Goal: Information Seeking & Learning: Understand process/instructions

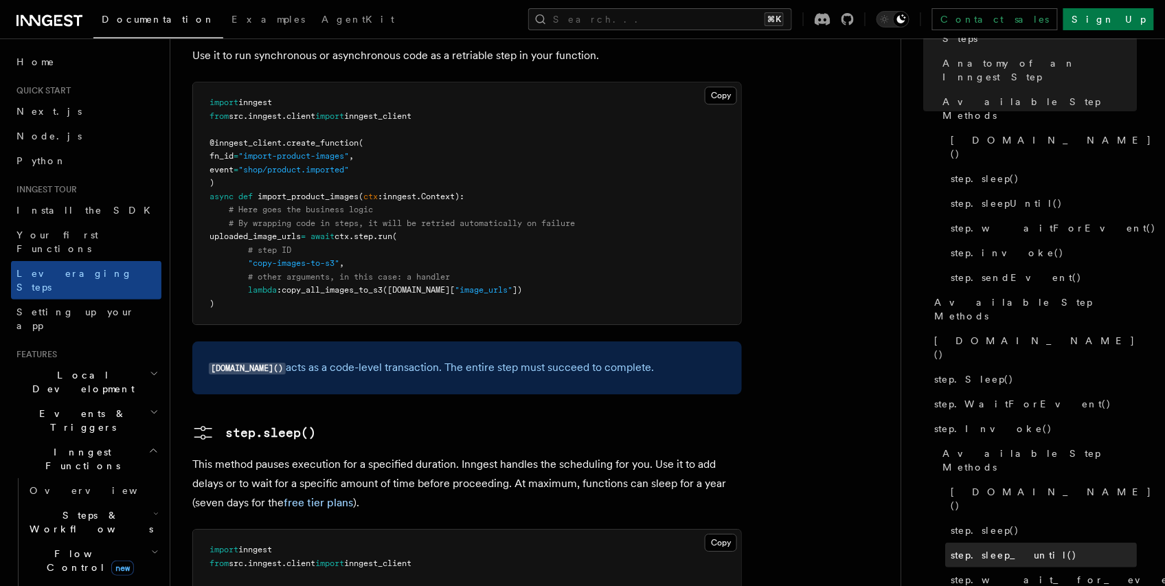
scroll to position [125, 0]
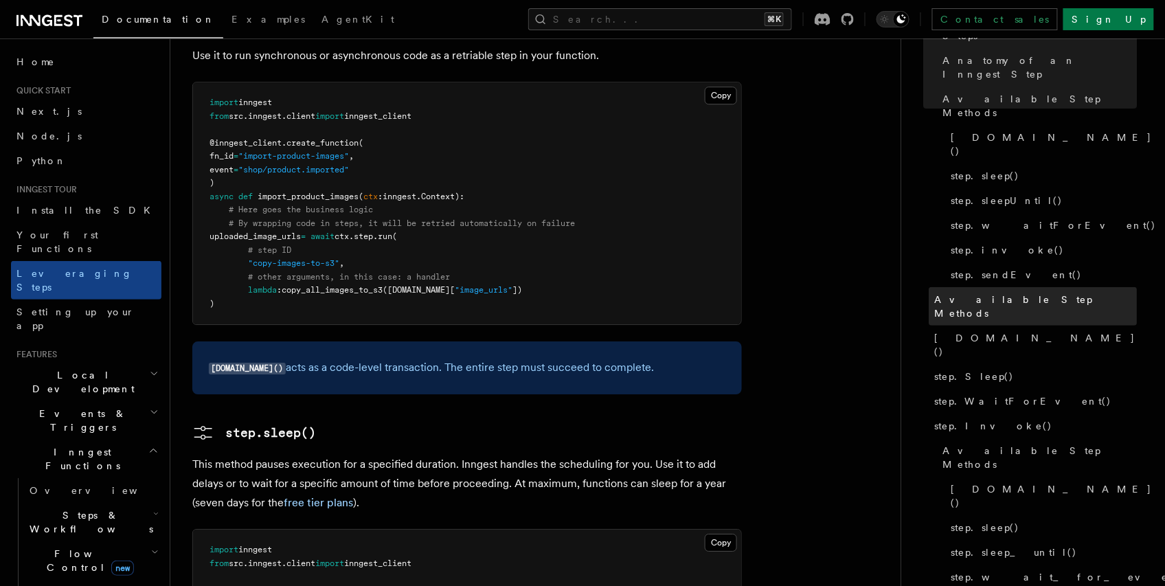
click at [990, 293] on span "Available Step Methods" at bounding box center [1036, 306] width 203 height 27
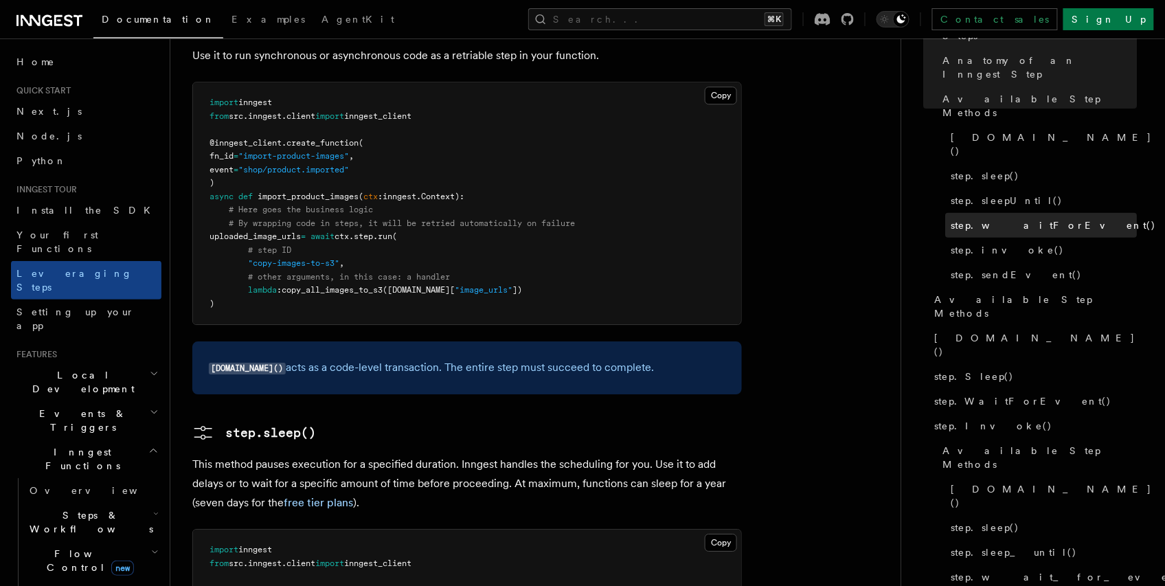
click at [1011, 218] on span "step.waitForEvent()" at bounding box center [1053, 225] width 205 height 14
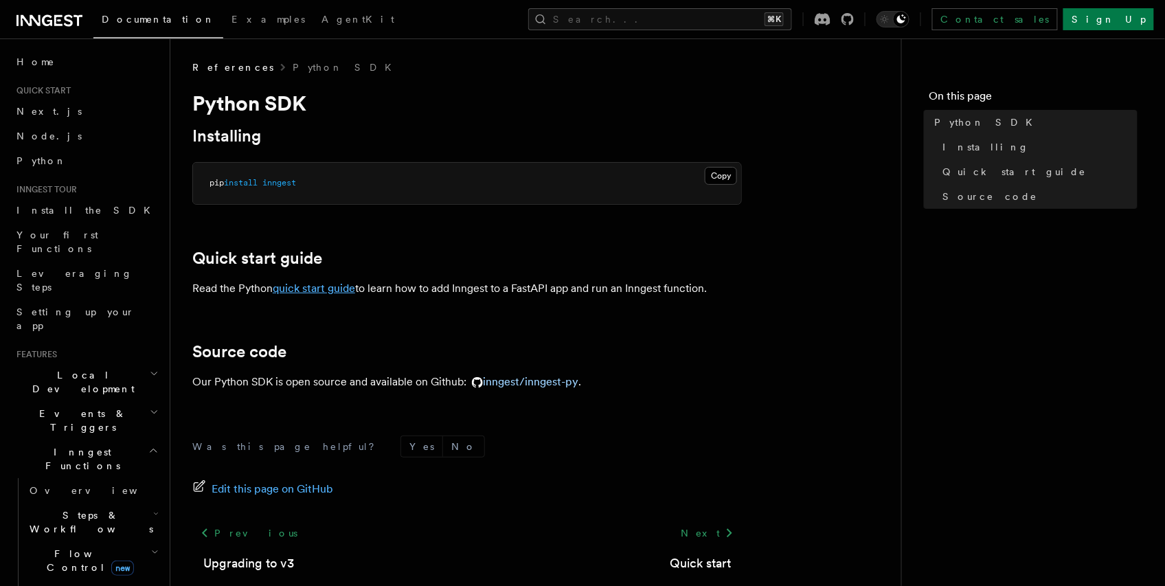
click at [329, 287] on link "quick start guide" at bounding box center [314, 288] width 82 height 13
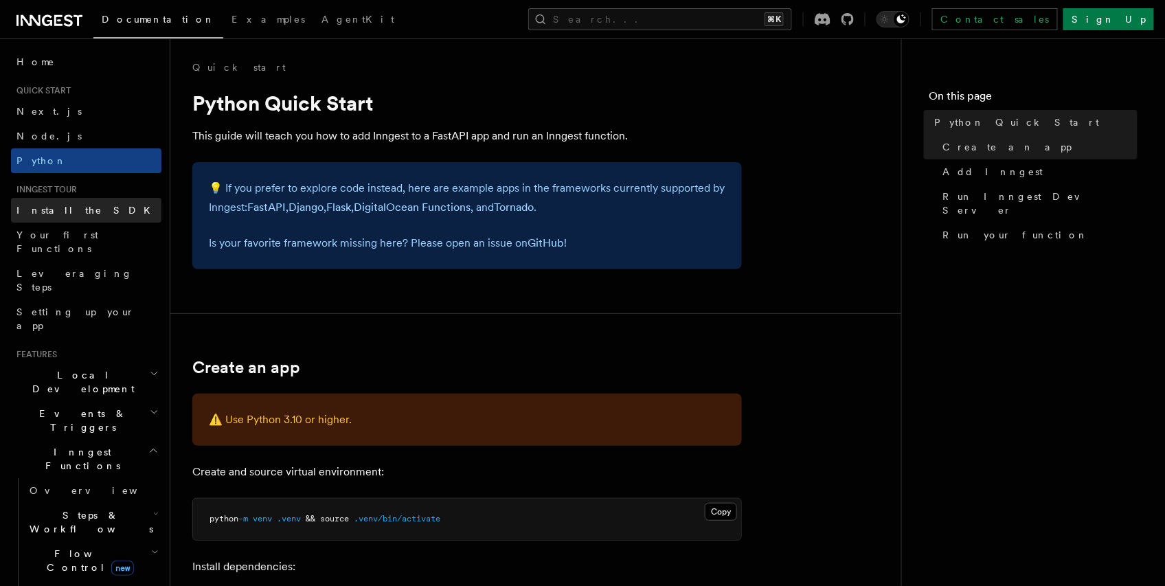
click at [70, 218] on link "Install the SDK" at bounding box center [86, 210] width 150 height 25
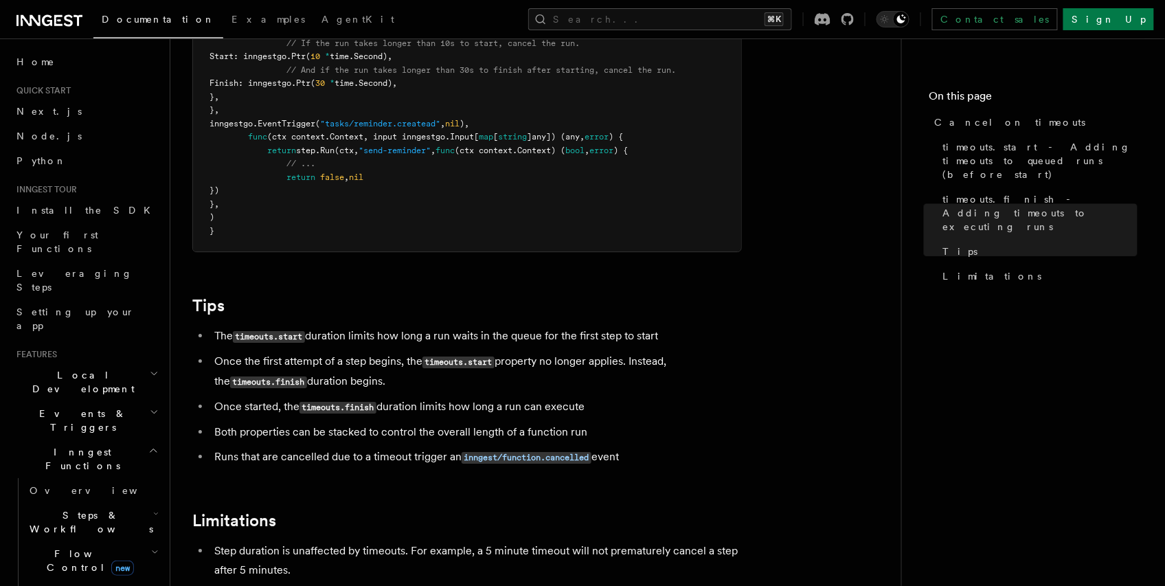
scroll to position [889, 0]
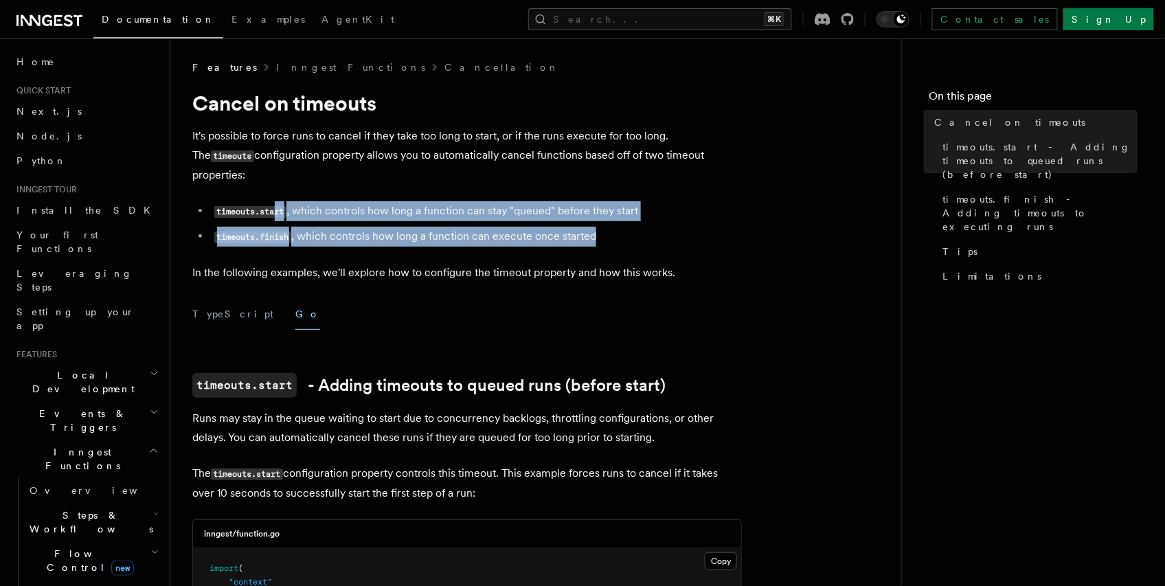
drag, startPoint x: 611, startPoint y: 215, endPoint x: 277, endPoint y: 203, distance: 334.0
click at [277, 203] on ul "timeouts.start , which controls how long a function can stay "queued" before th…" at bounding box center [466, 223] width 549 height 45
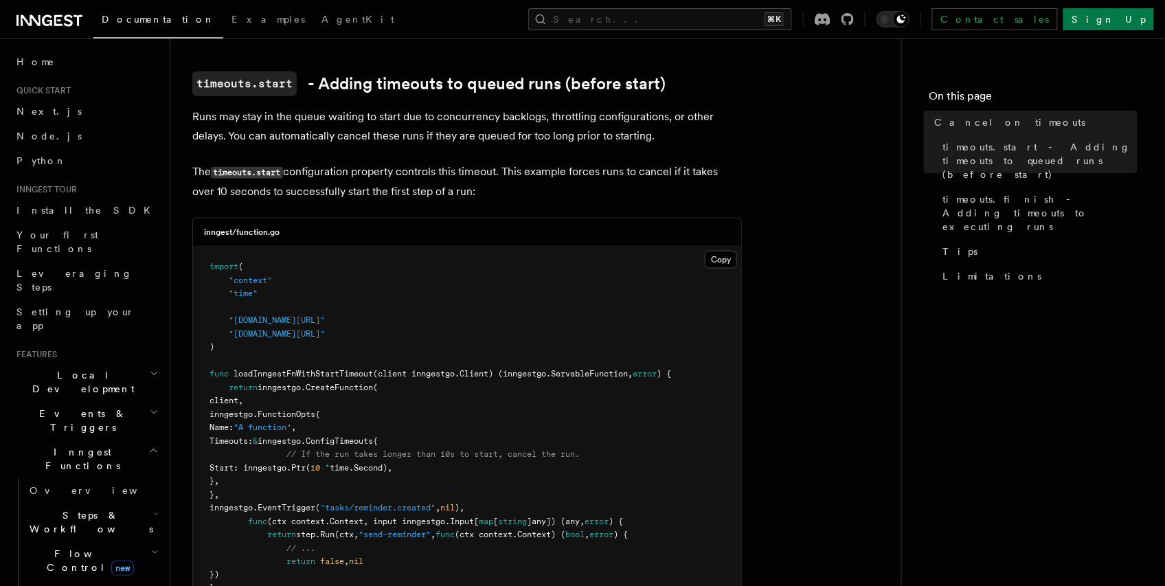
scroll to position [302, 0]
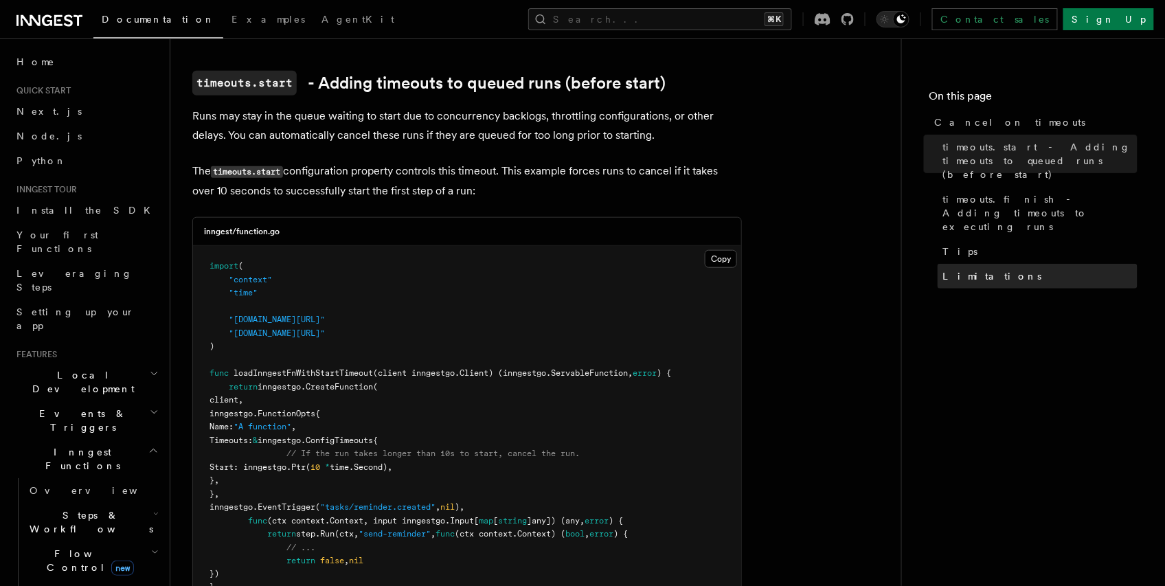
click at [964, 269] on span "Limitations" at bounding box center [992, 276] width 99 height 14
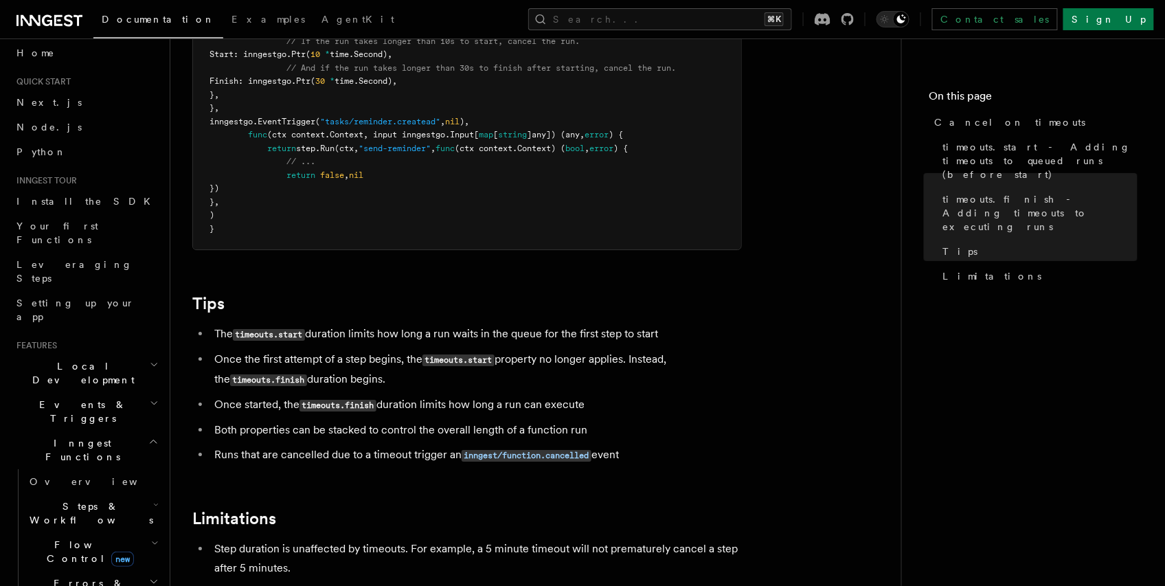
scroll to position [124, 0]
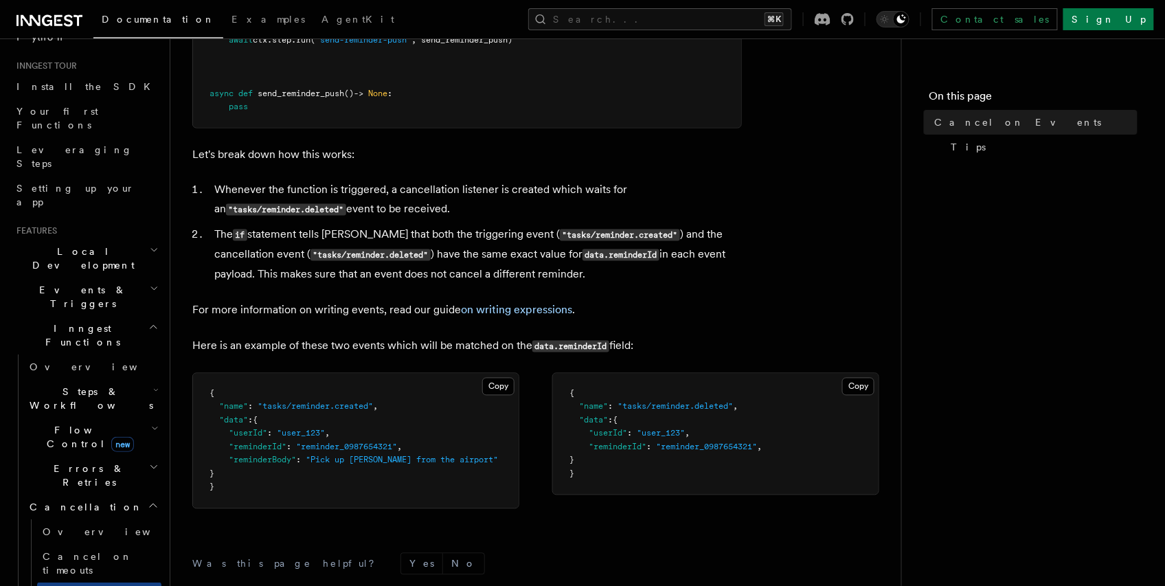
scroll to position [635, 0]
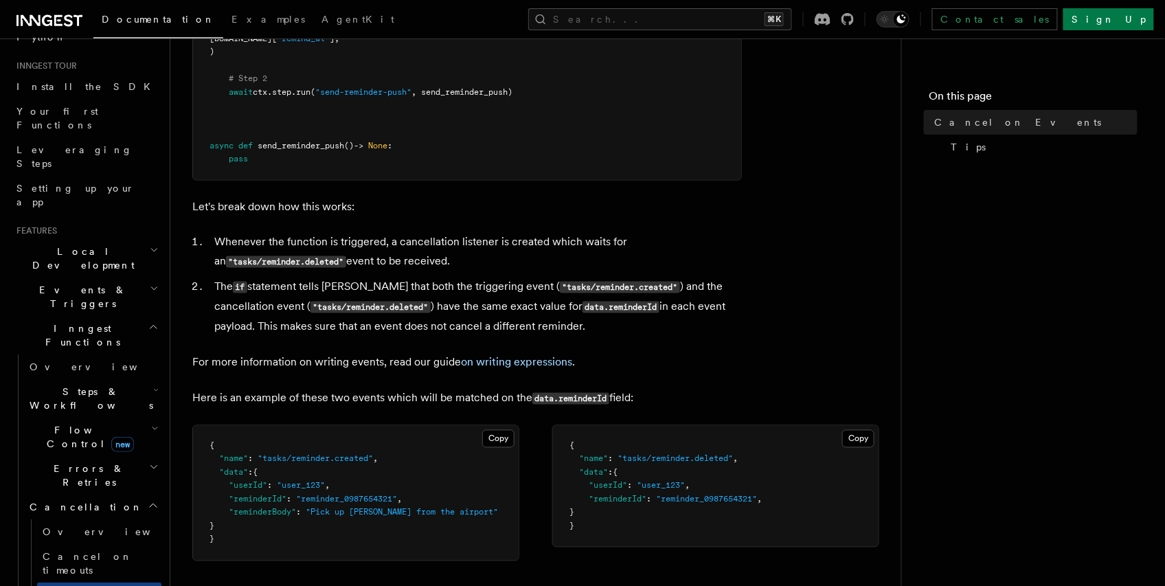
drag, startPoint x: 464, startPoint y: 271, endPoint x: 299, endPoint y: 259, distance: 165.3
click at [299, 259] on li "Whenever the function is triggered, a cancellation listener is created which wa…" at bounding box center [476, 252] width 532 height 39
click at [510, 267] on li "Whenever the function is triggered, a cancellation listener is created which wa…" at bounding box center [476, 252] width 532 height 39
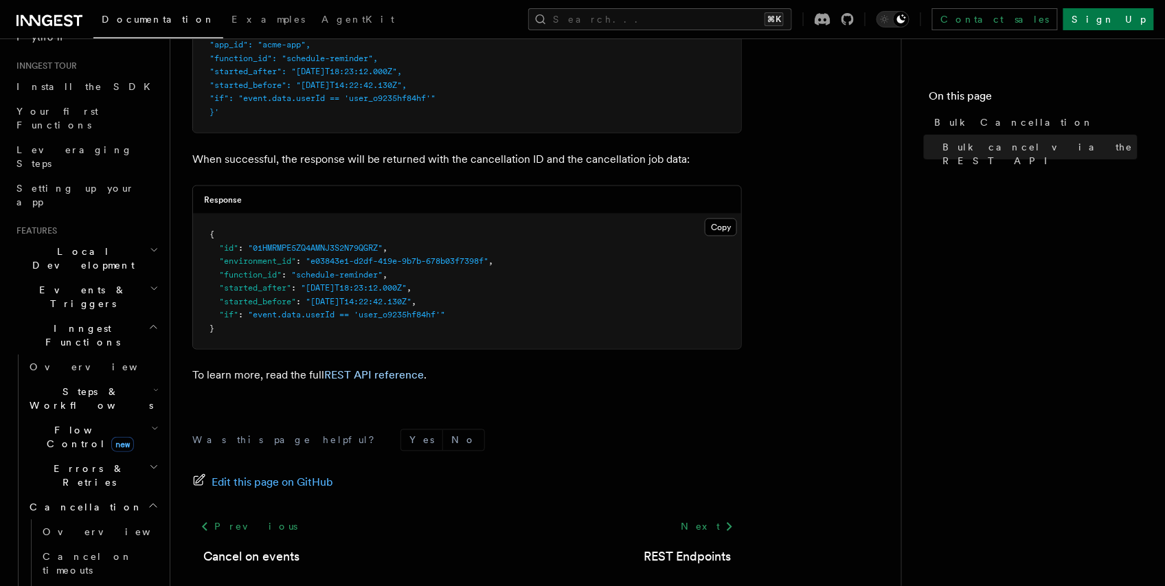
scroll to position [613, 0]
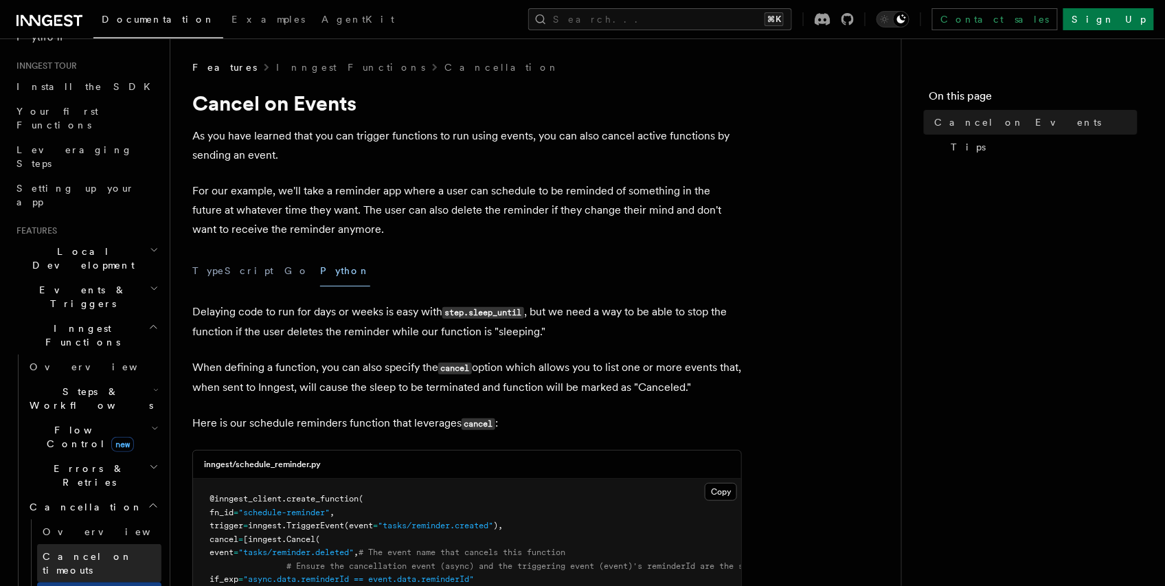
click at [94, 544] on link "Cancel on timeouts" at bounding box center [99, 563] width 124 height 38
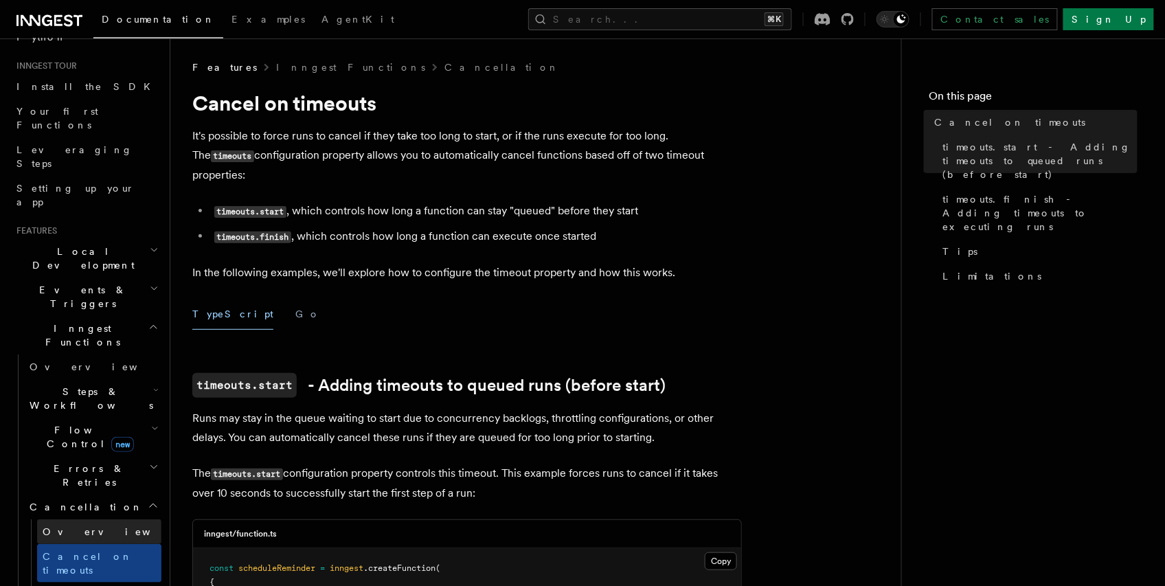
click at [85, 519] on link "Overview" at bounding box center [99, 531] width 124 height 25
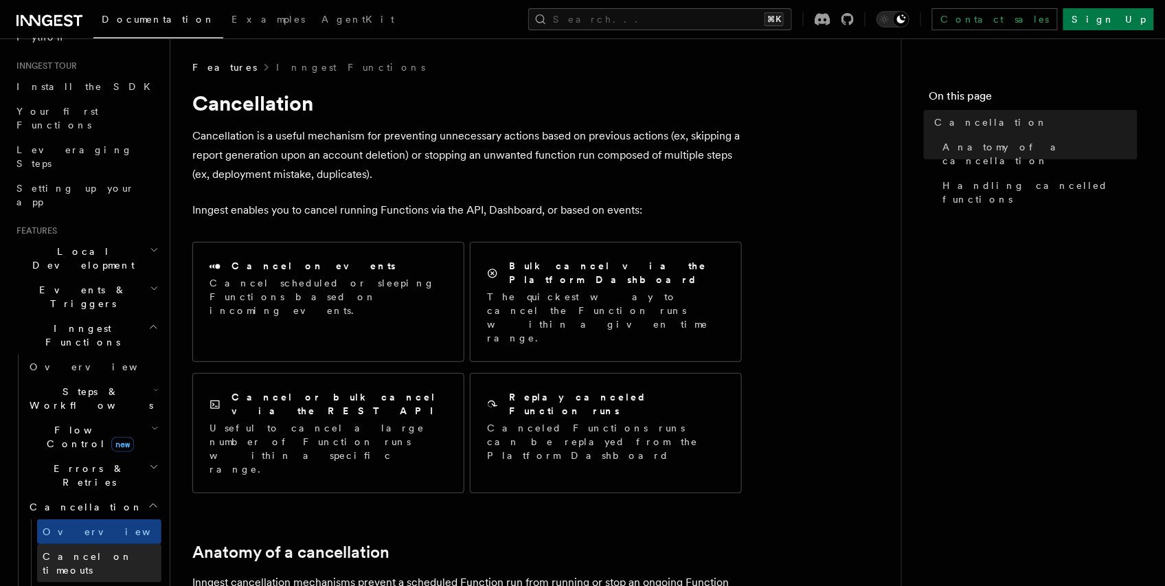
click at [87, 551] on span "Cancel on timeouts" at bounding box center [88, 563] width 90 height 25
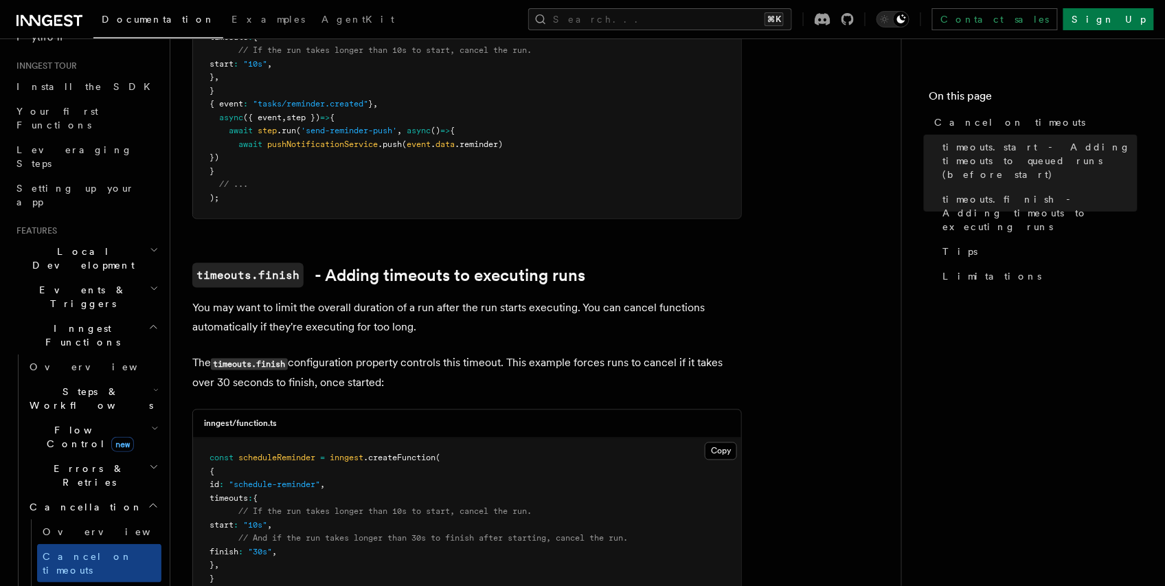
scroll to position [1172, 0]
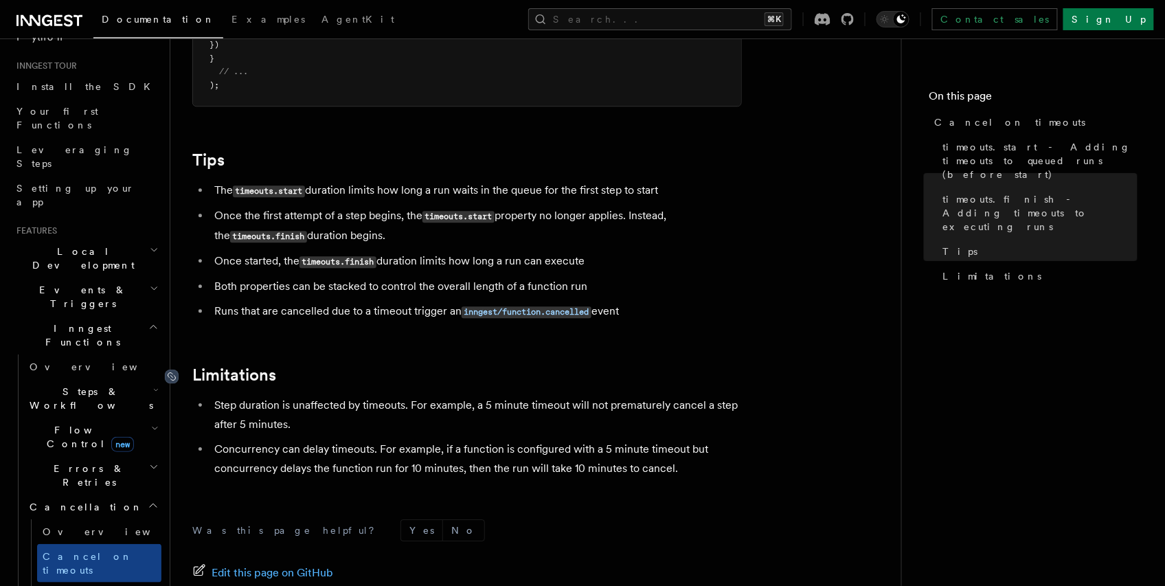
click at [172, 370] on icon at bounding box center [172, 377] width 14 height 14
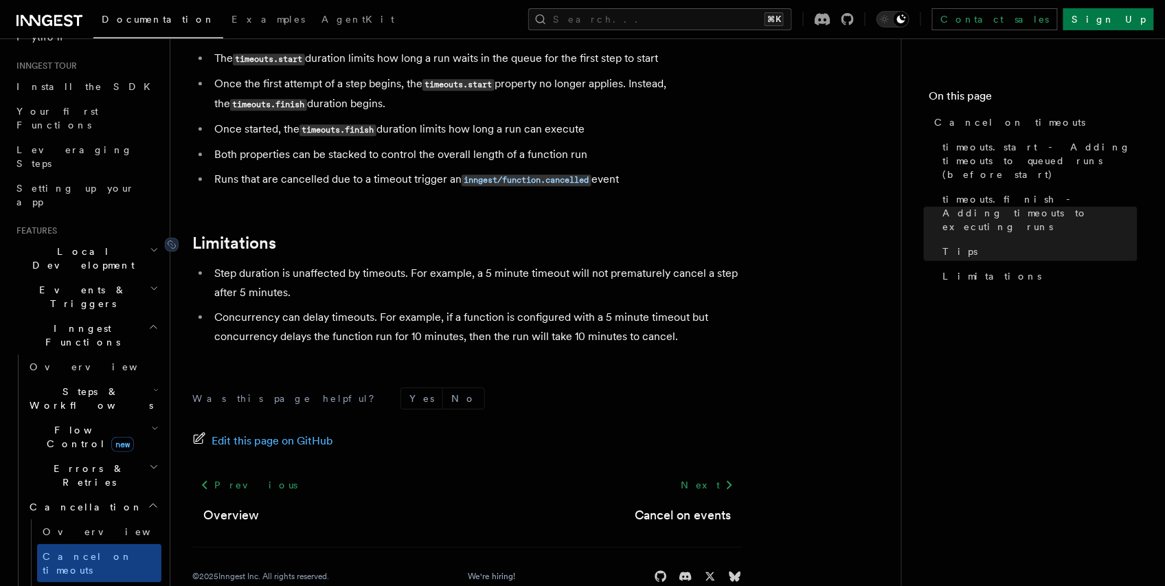
scroll to position [1319, 0]
